Goal: Transaction & Acquisition: Purchase product/service

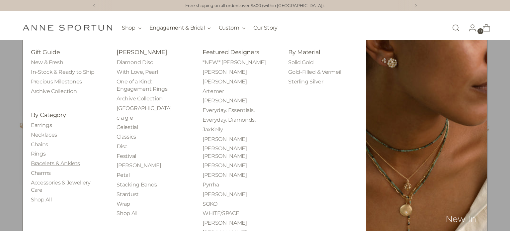
click at [80, 166] on link "Bracelets & Anklets" at bounding box center [55, 163] width 49 height 6
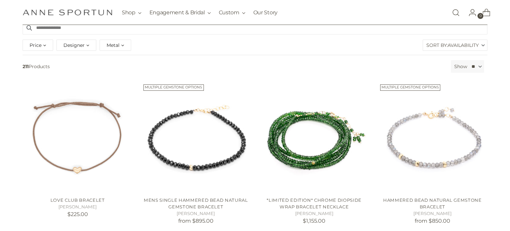
scroll to position [79, 0]
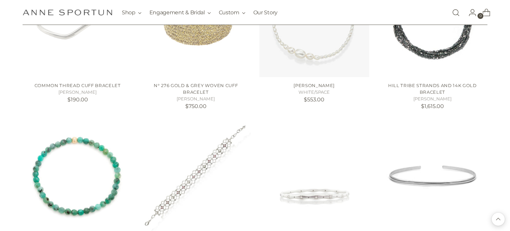
scroll to position [1249, 0]
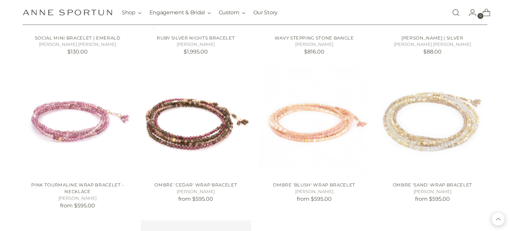
scroll to position [1450, 0]
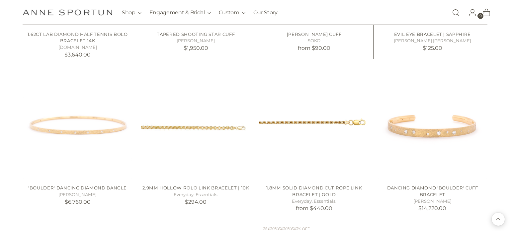
scroll to position [2509, 0]
click at [0, 0] on img "Amali Stacking Cuff" at bounding box center [0, 0] width 0 height 0
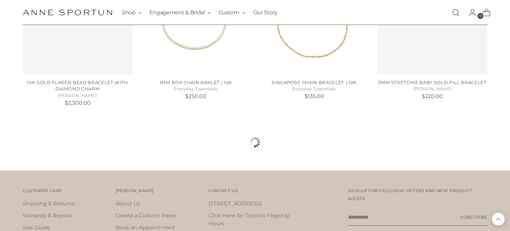
scroll to position [3863, 0]
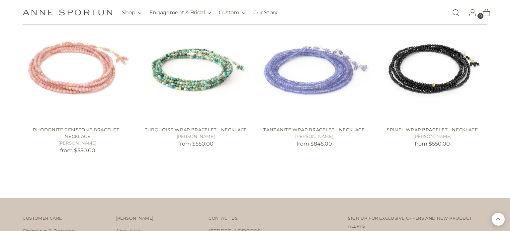
scroll to position [4250, 0]
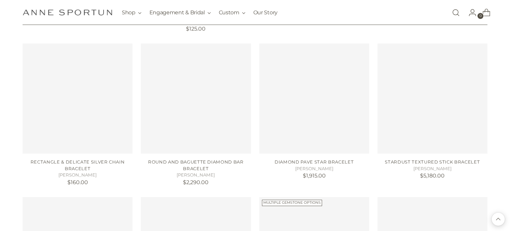
scroll to position [5753, 0]
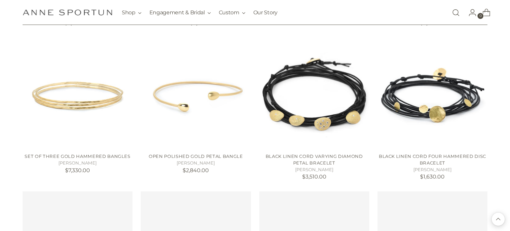
scroll to position [6529, 0]
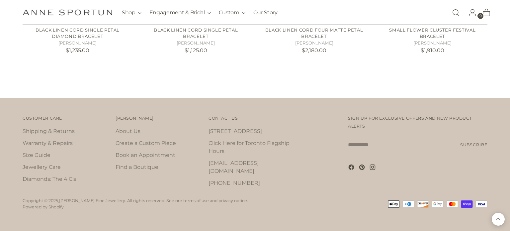
scroll to position [6808, 0]
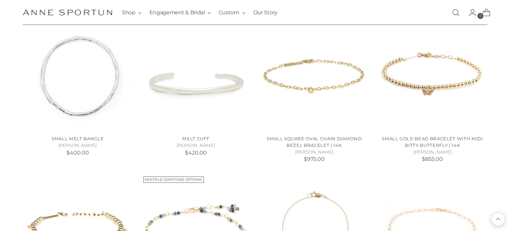
scroll to position [3134, 0]
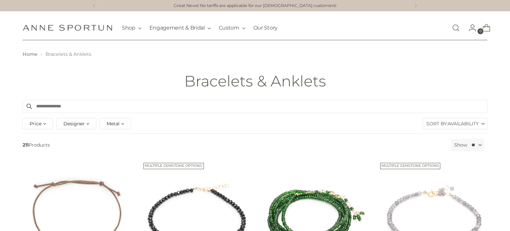
click at [253, 98] on header "Home Bracelets & Anklets Bracelets & Anklets" at bounding box center [255, 69] width 510 height 59
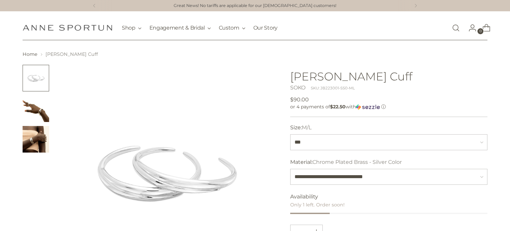
click at [33, 144] on img "Change image to image 3" at bounding box center [36, 139] width 27 height 27
